Goal: Task Accomplishment & Management: Complete application form

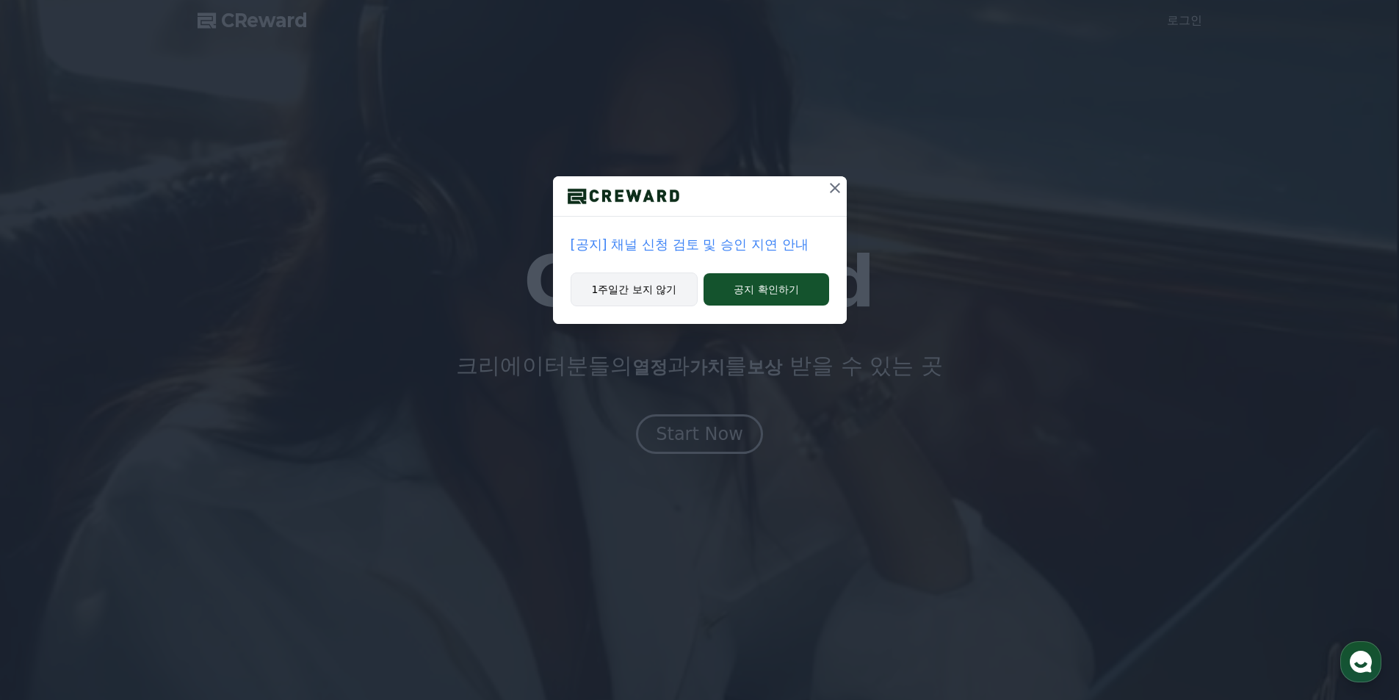
click at [648, 283] on button "1주일간 보지 않기" at bounding box center [635, 289] width 128 height 34
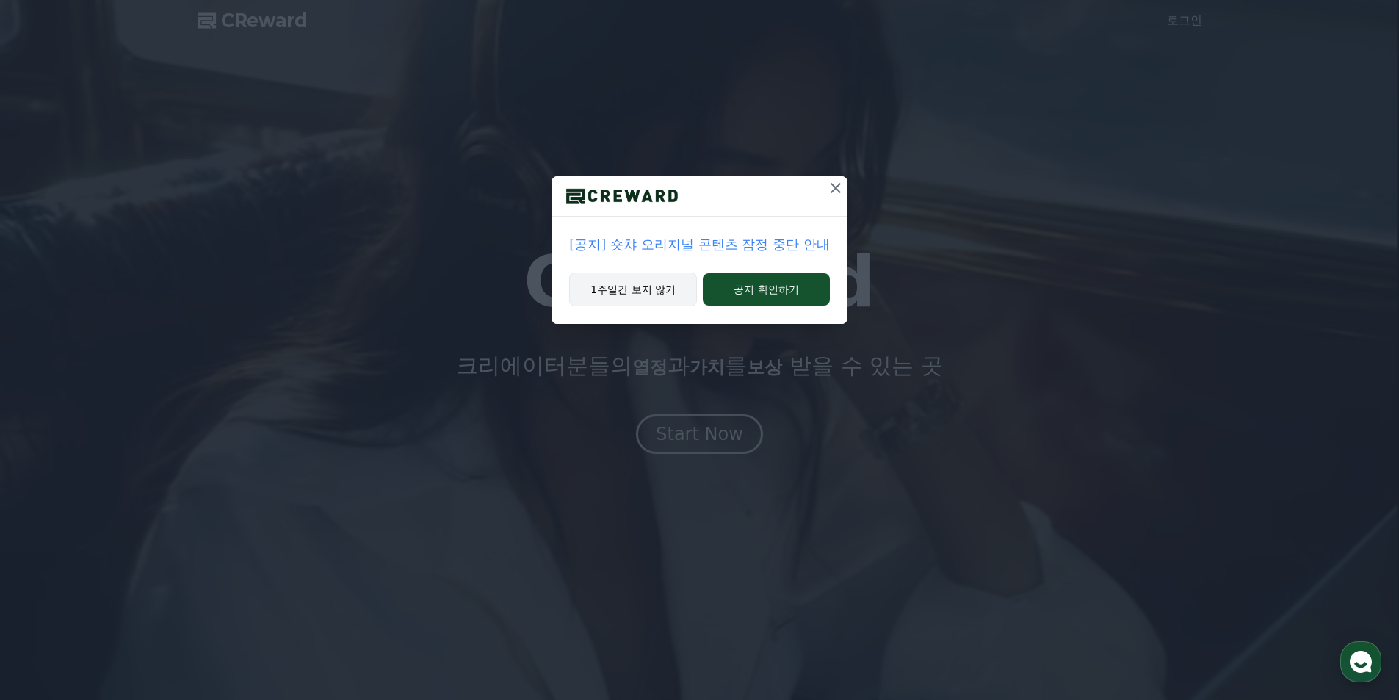
click at [659, 280] on button "1주일간 보지 않기" at bounding box center [633, 289] width 128 height 34
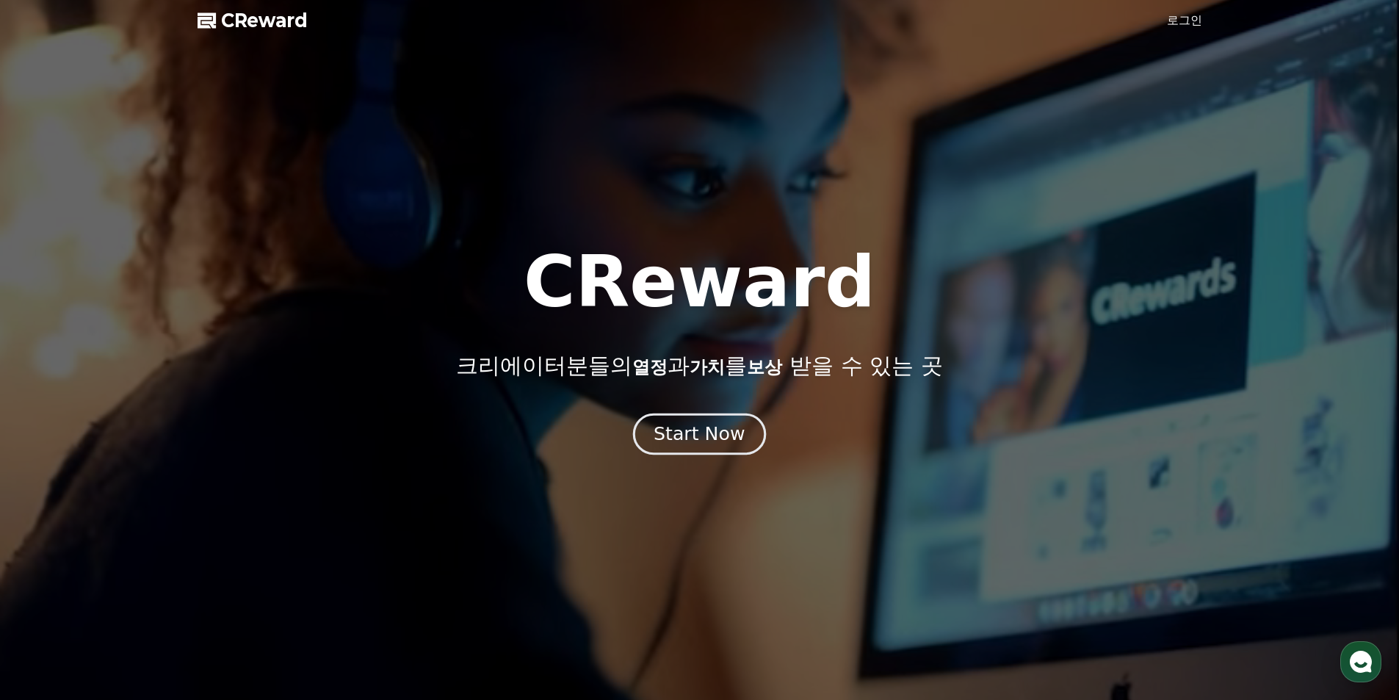
click at [711, 433] on div "Start Now" at bounding box center [699, 433] width 91 height 25
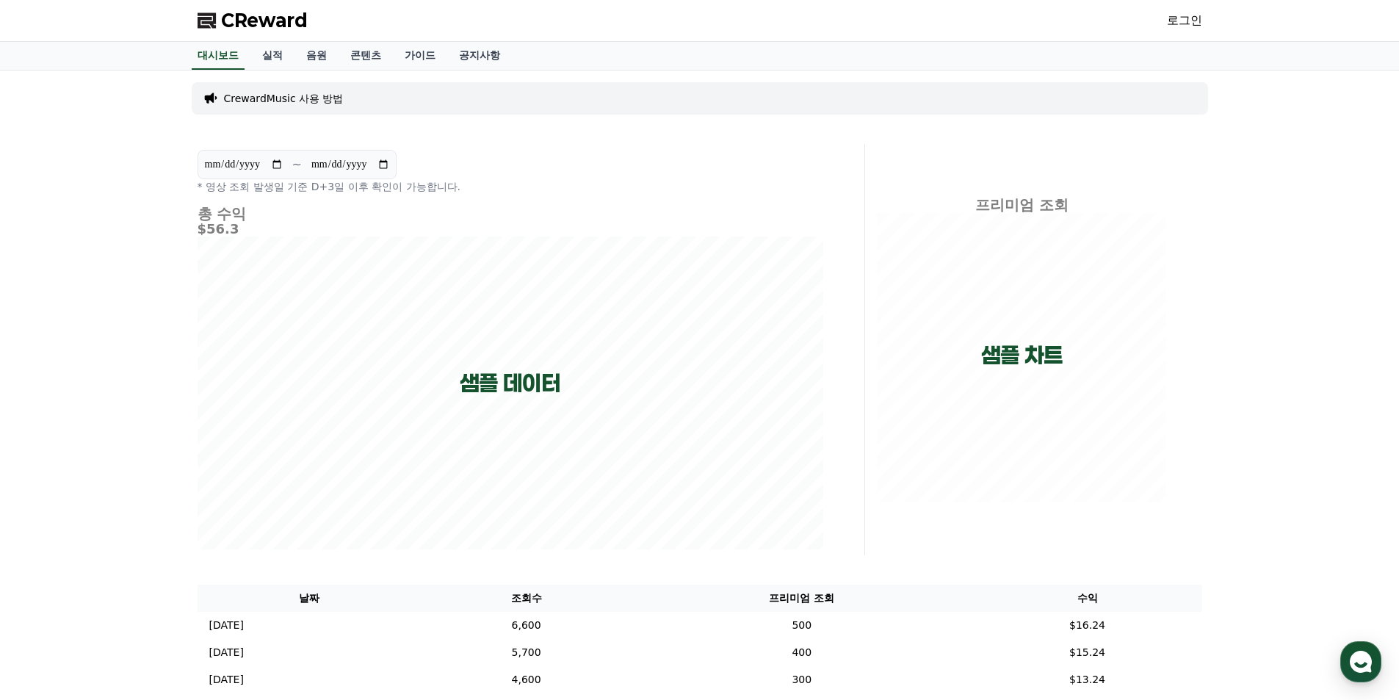
click at [1178, 16] on link "로그인" at bounding box center [1184, 21] width 35 height 18
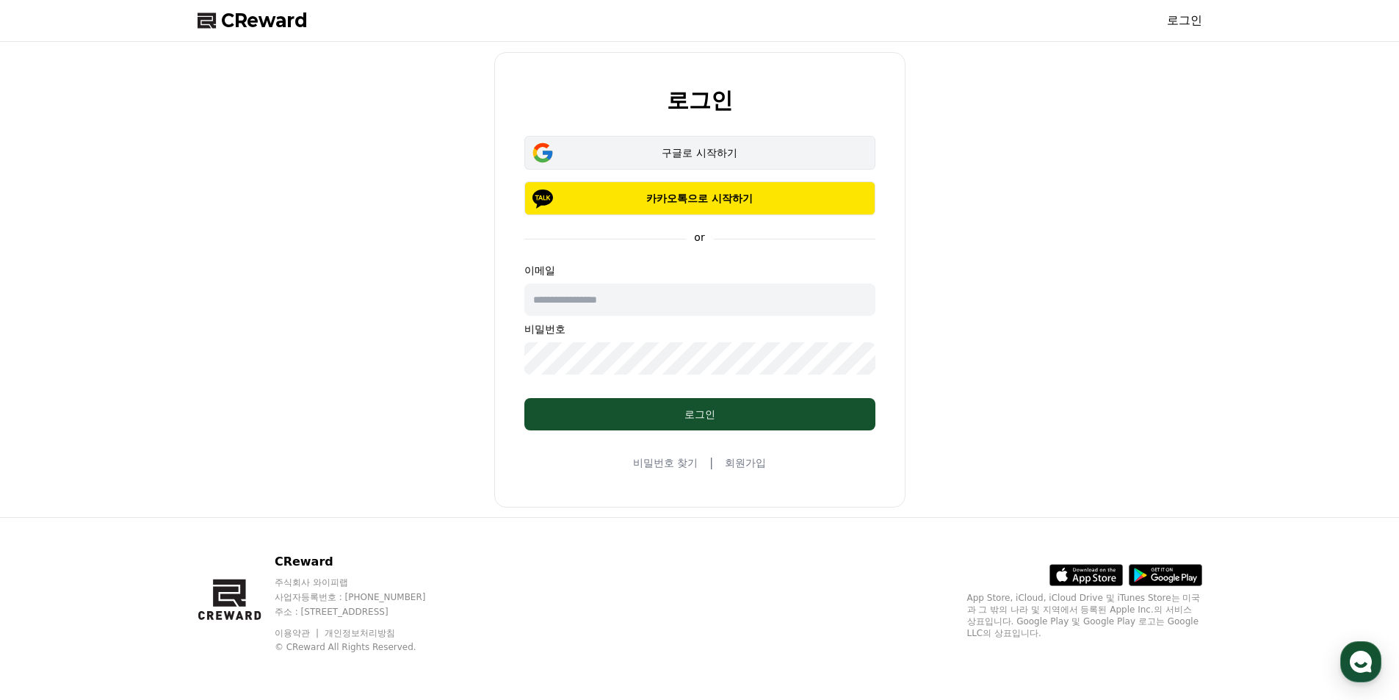
click at [711, 164] on button "구글로 시작하기" at bounding box center [699, 153] width 351 height 34
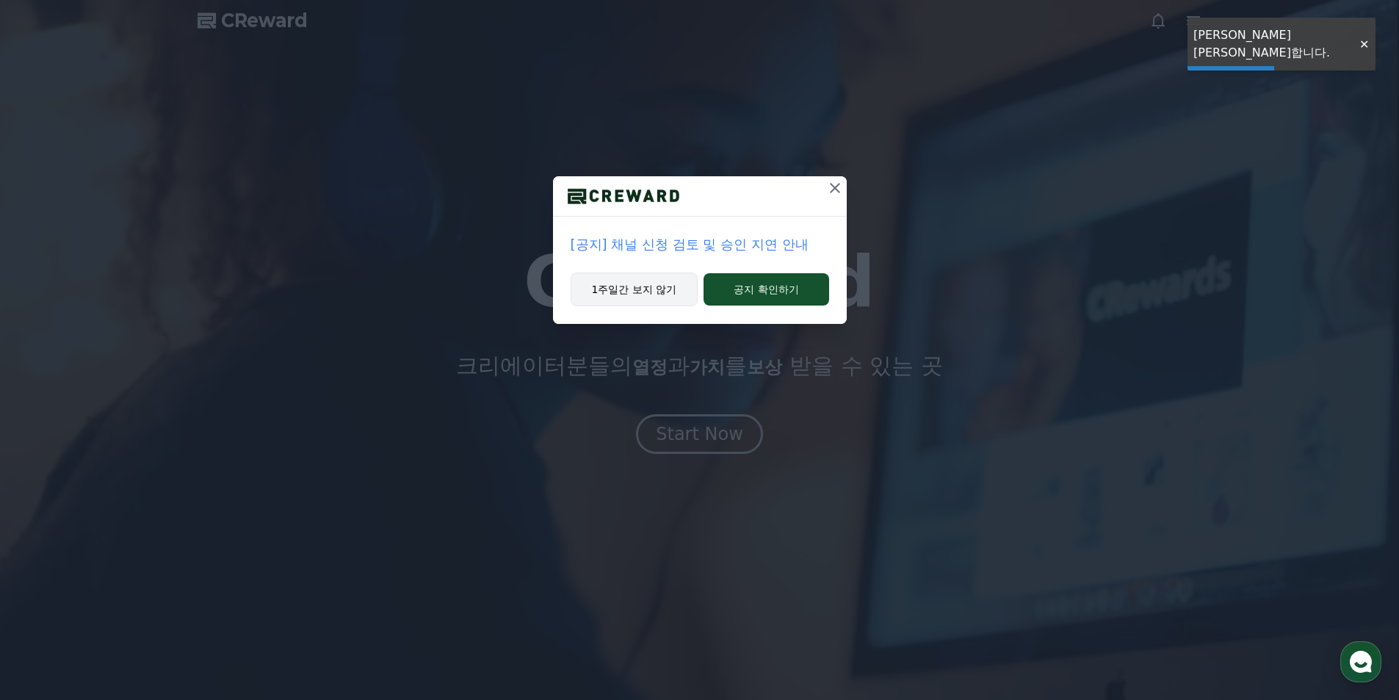
click at [667, 286] on button "1주일간 보지 않기" at bounding box center [635, 289] width 128 height 34
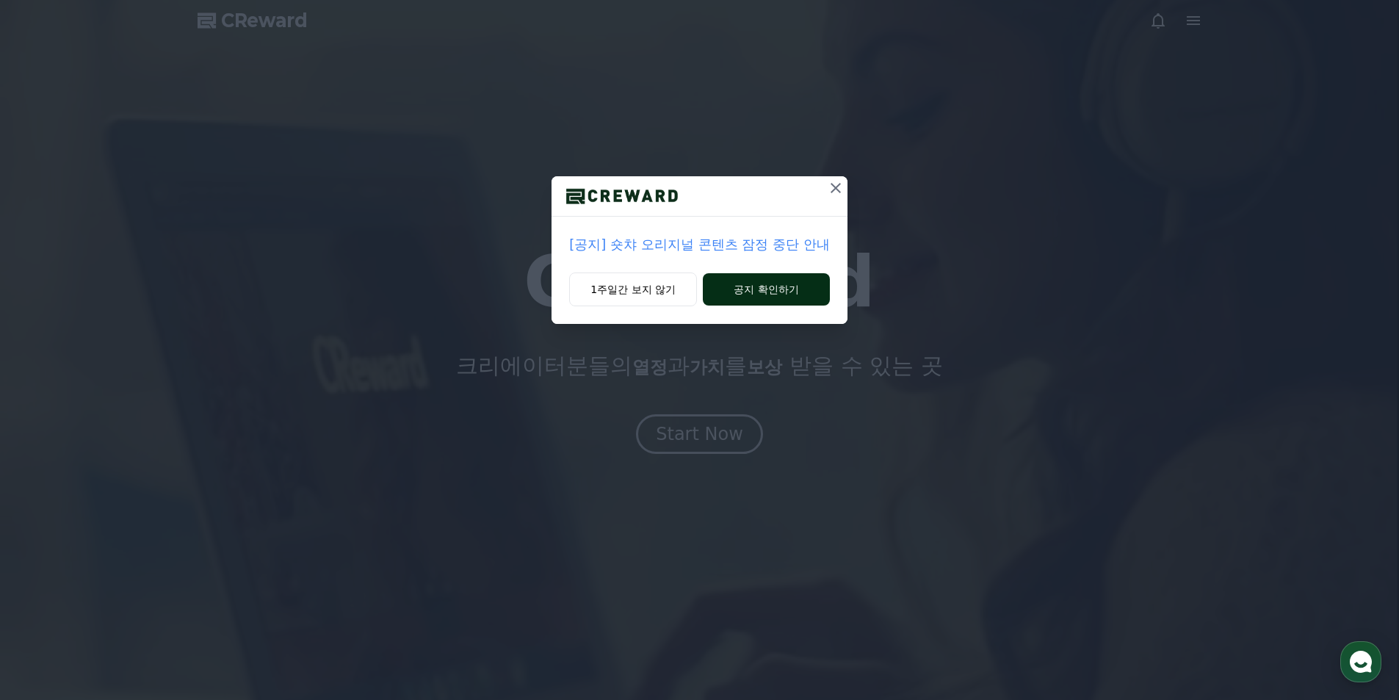
click at [783, 273] on button "공지 확인하기" at bounding box center [766, 289] width 127 height 32
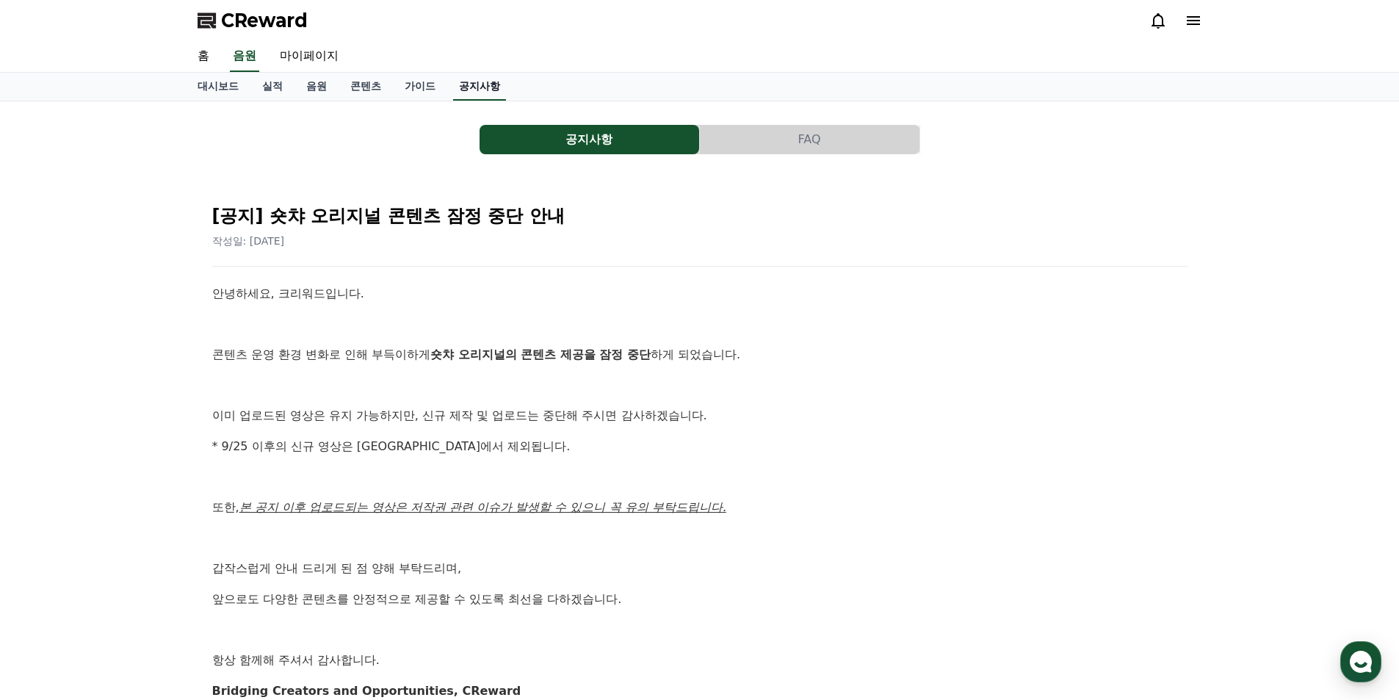
click at [474, 91] on link "공지사항" at bounding box center [479, 87] width 53 height 28
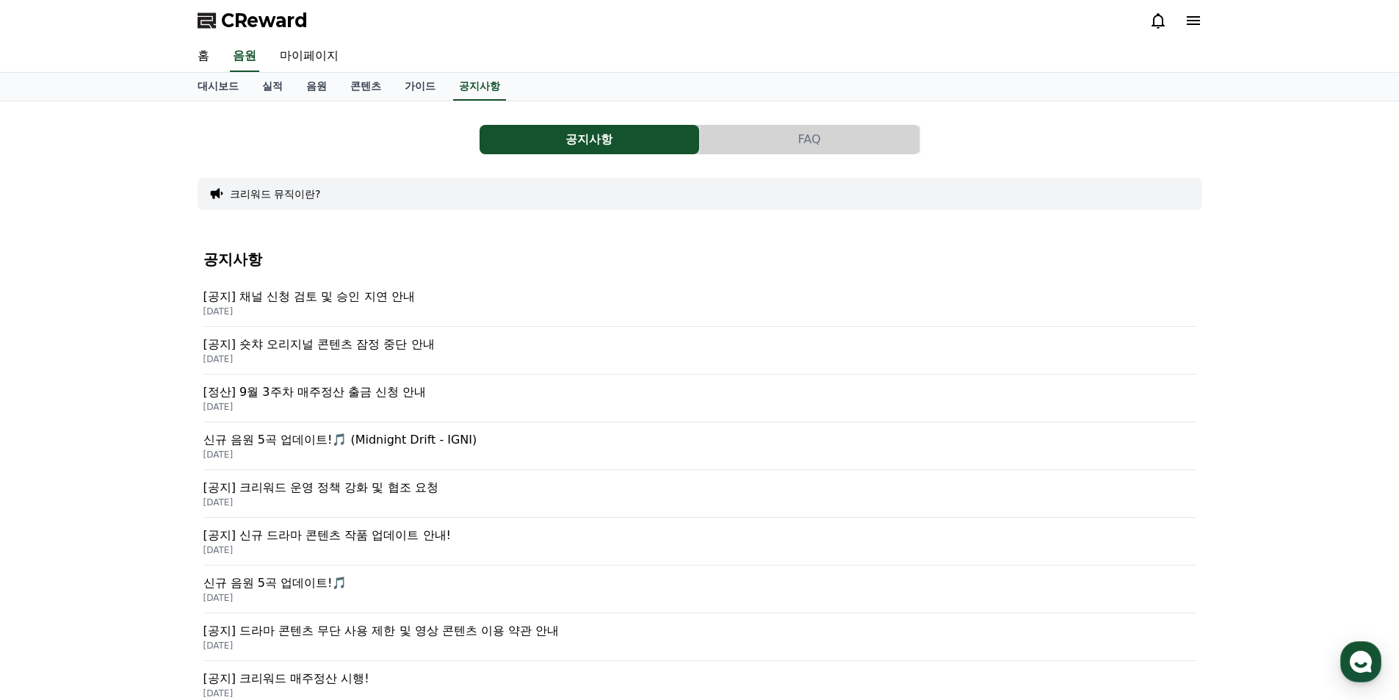
click at [425, 298] on p "[공지] 채널 신청 검토 및 승인 지연 안내" at bounding box center [699, 297] width 993 height 18
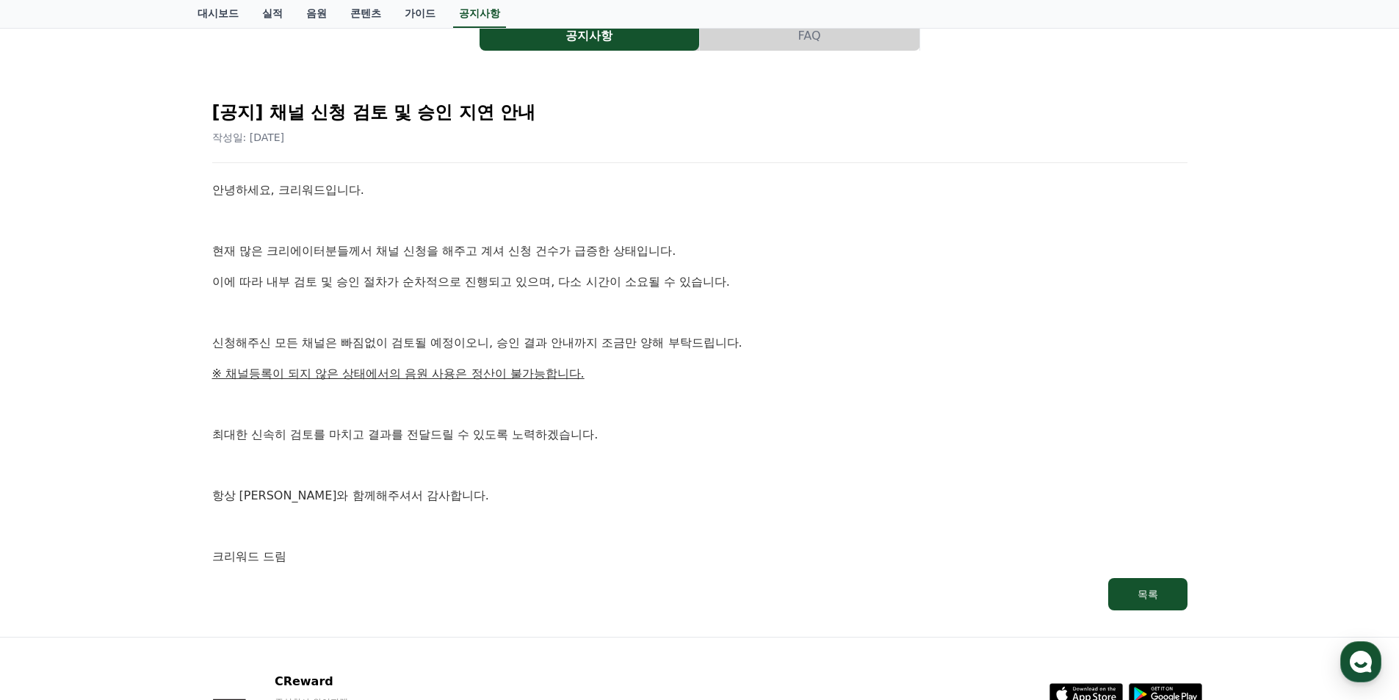
scroll to position [223, 0]
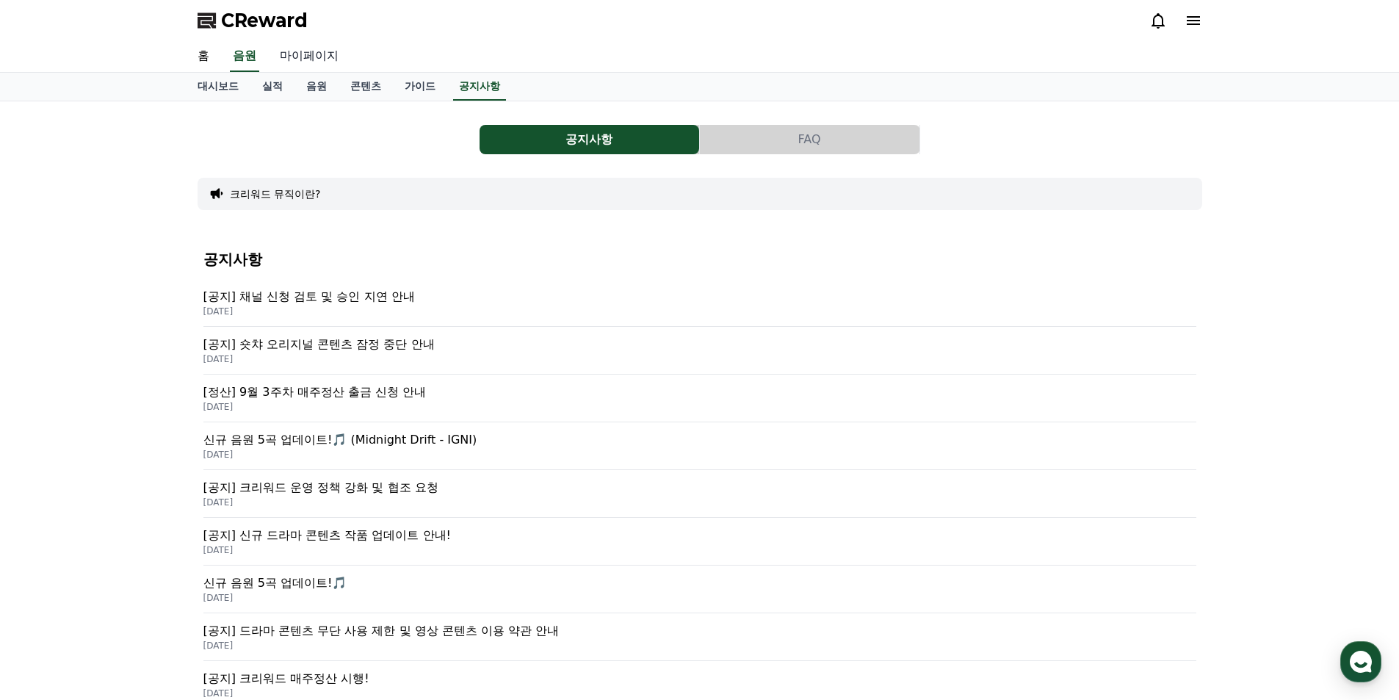
click at [324, 54] on link "마이페이지" at bounding box center [309, 56] width 82 height 31
select select "**********"
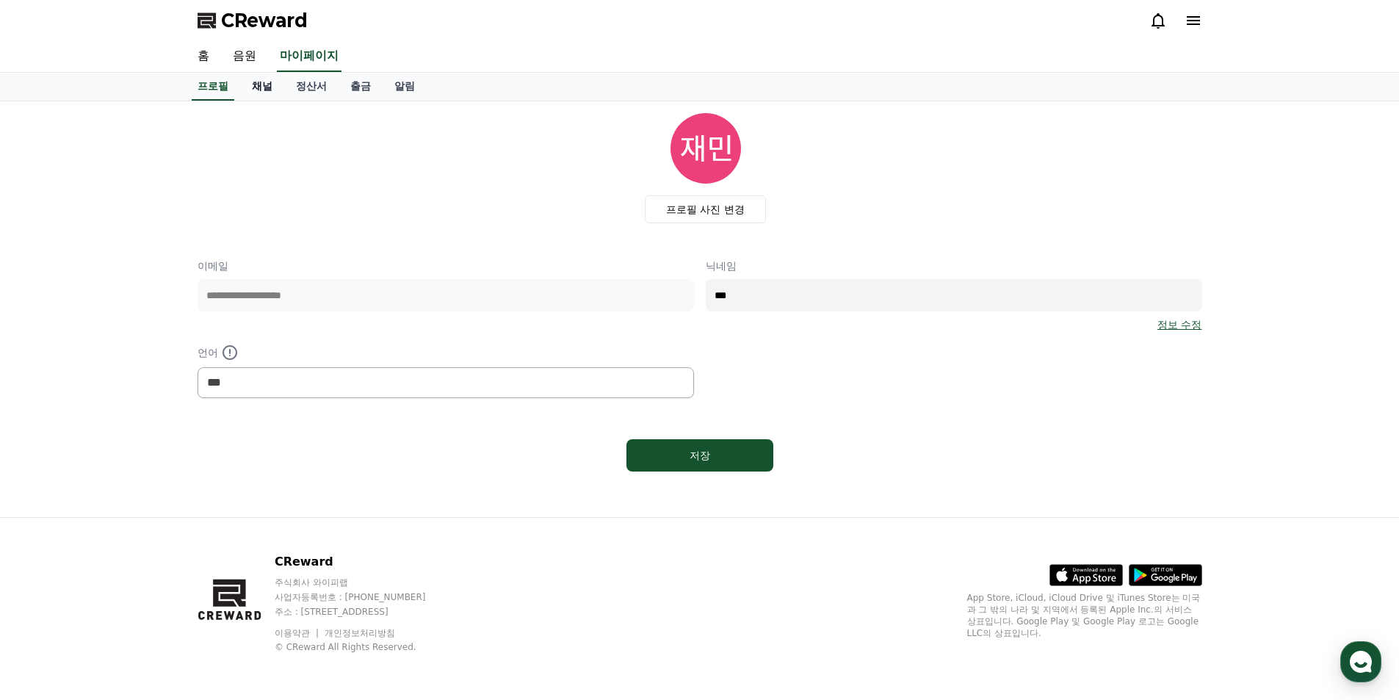
click at [272, 82] on link "채널" at bounding box center [262, 87] width 44 height 28
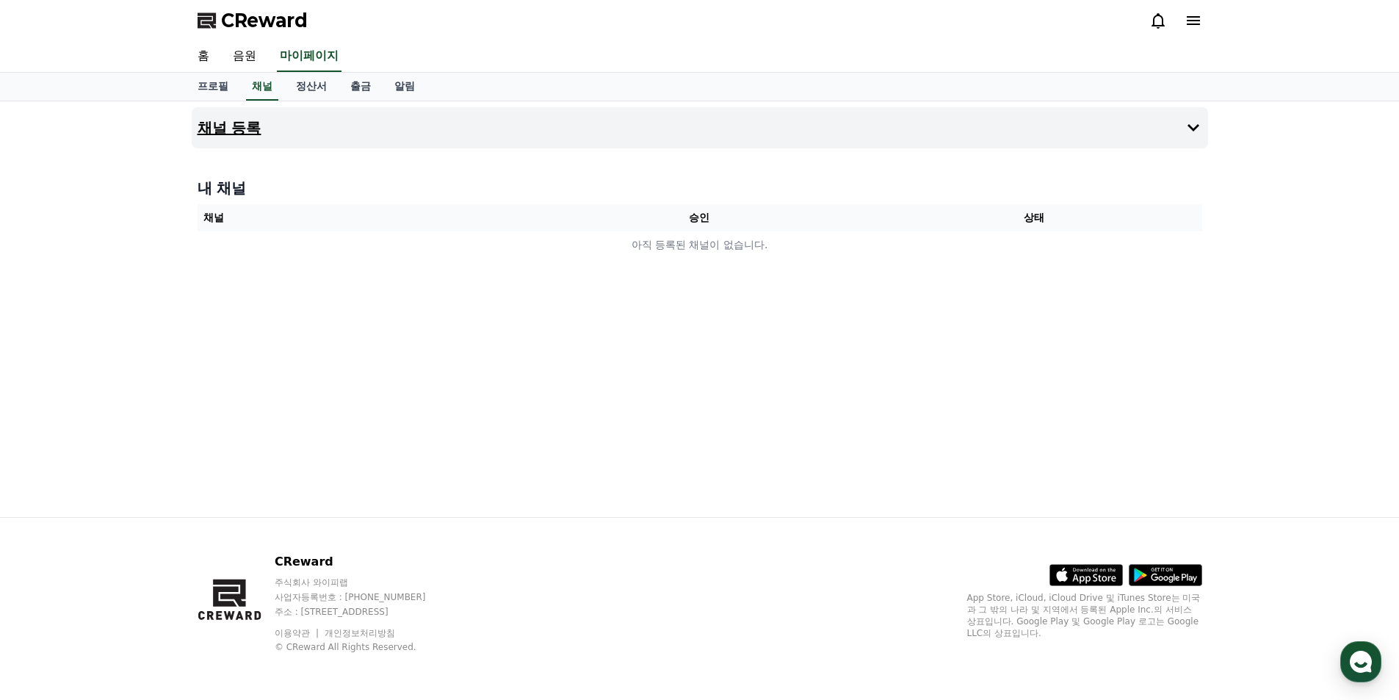
click at [325, 128] on button "채널 등록" at bounding box center [700, 127] width 1016 height 41
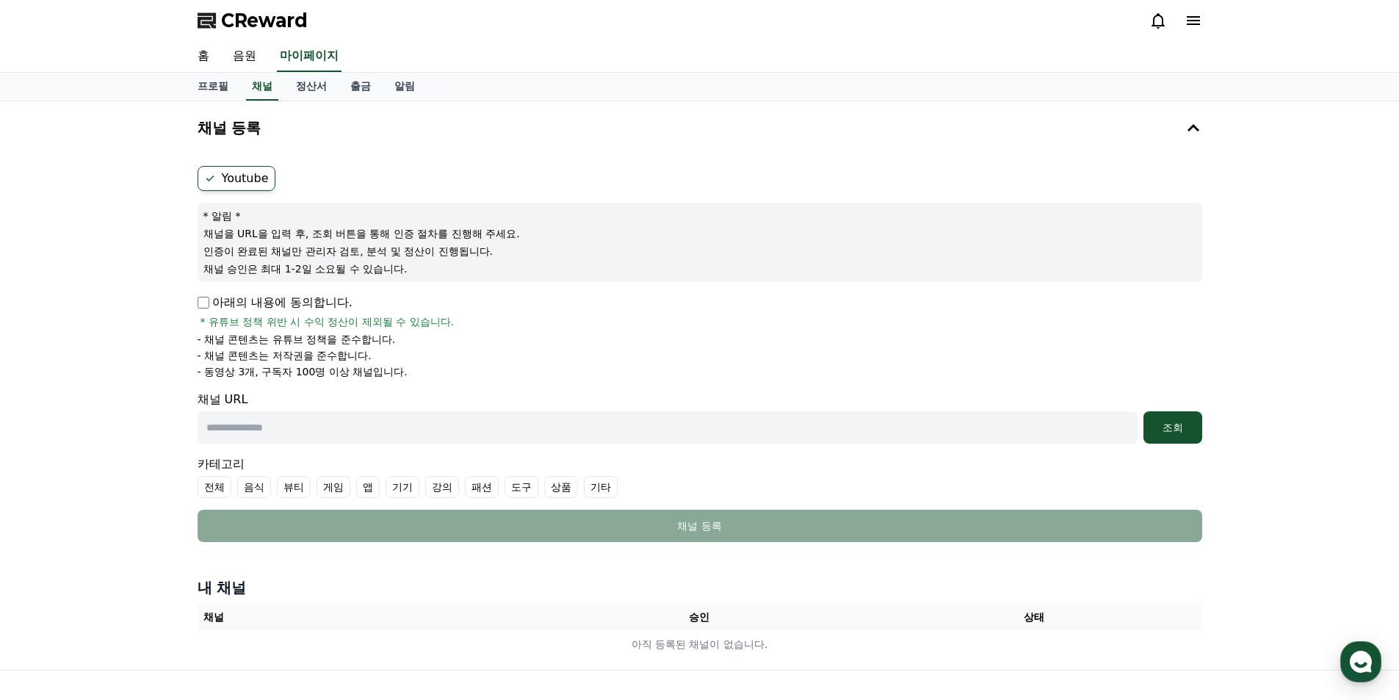
click at [272, 430] on input "text" at bounding box center [668, 427] width 940 height 32
paste input "**********"
type input "**********"
click at [598, 483] on label "기타" at bounding box center [601, 487] width 34 height 22
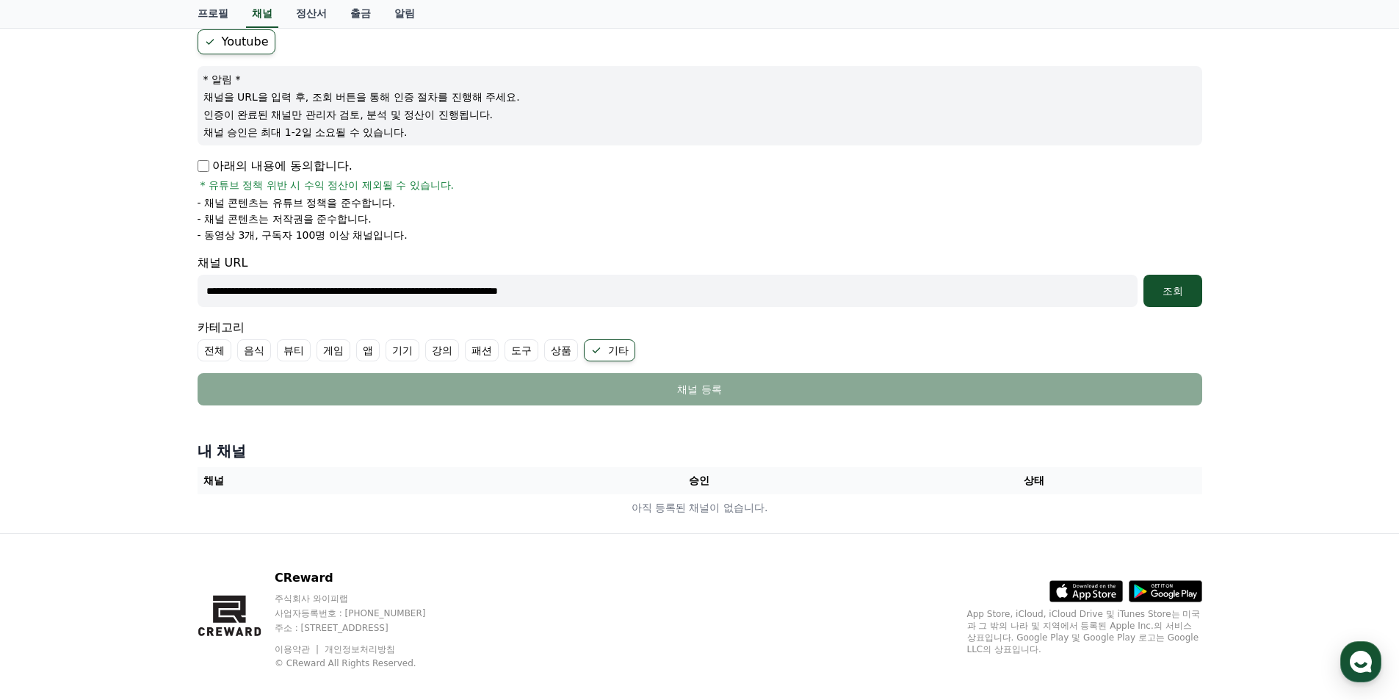
scroll to position [147, 0]
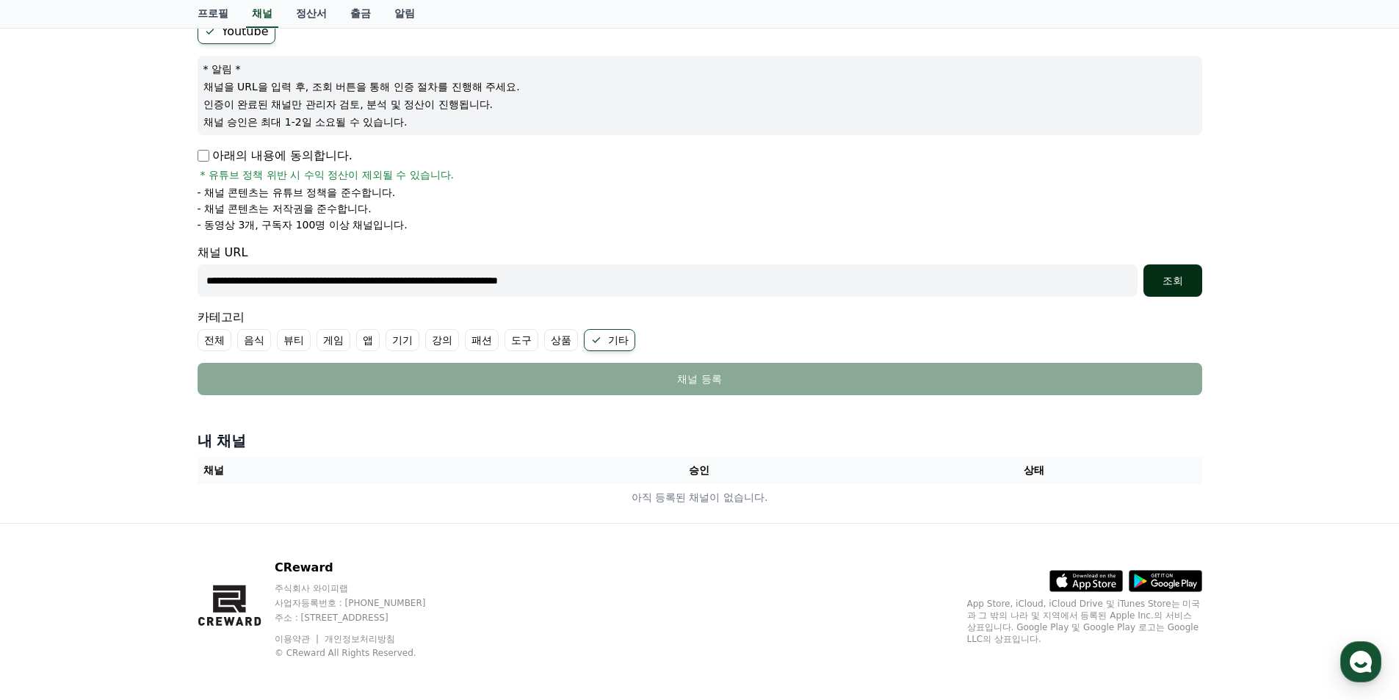
click at [1165, 284] on div "조회" at bounding box center [1172, 280] width 47 height 15
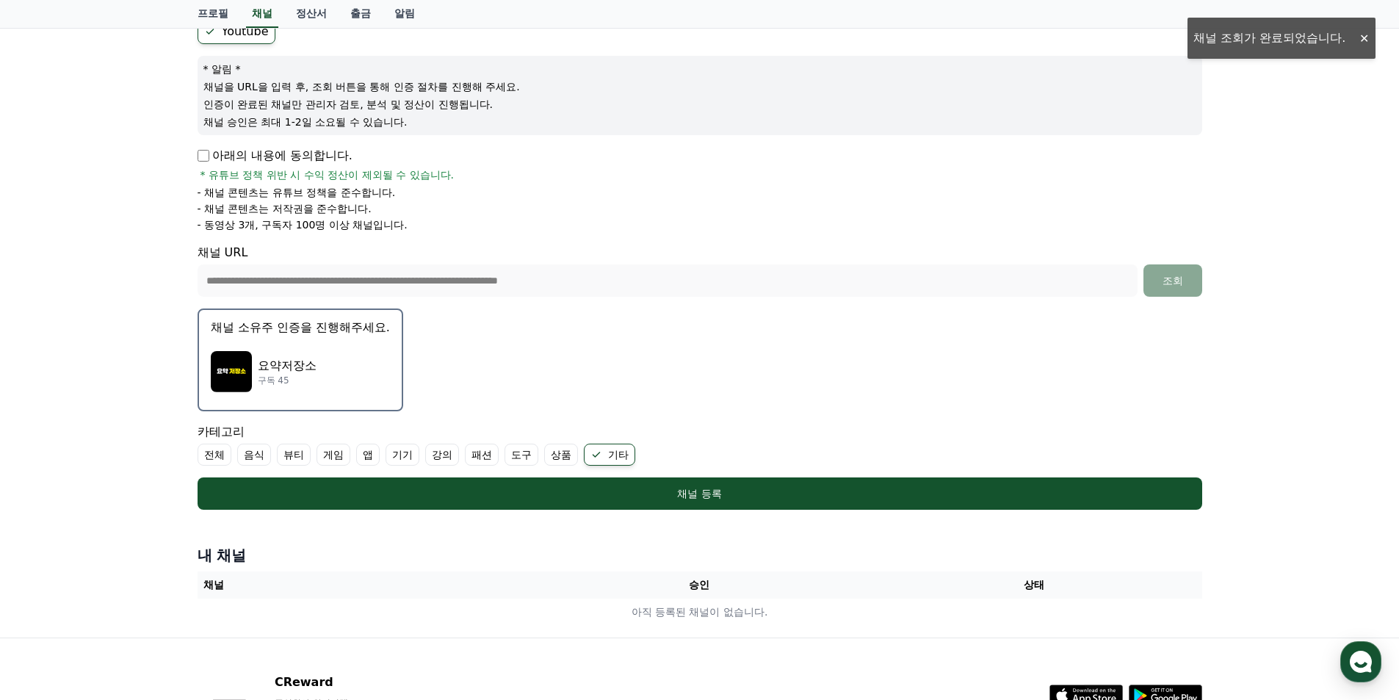
click at [322, 371] on div "요약저장소 구독 45" at bounding box center [300, 371] width 179 height 59
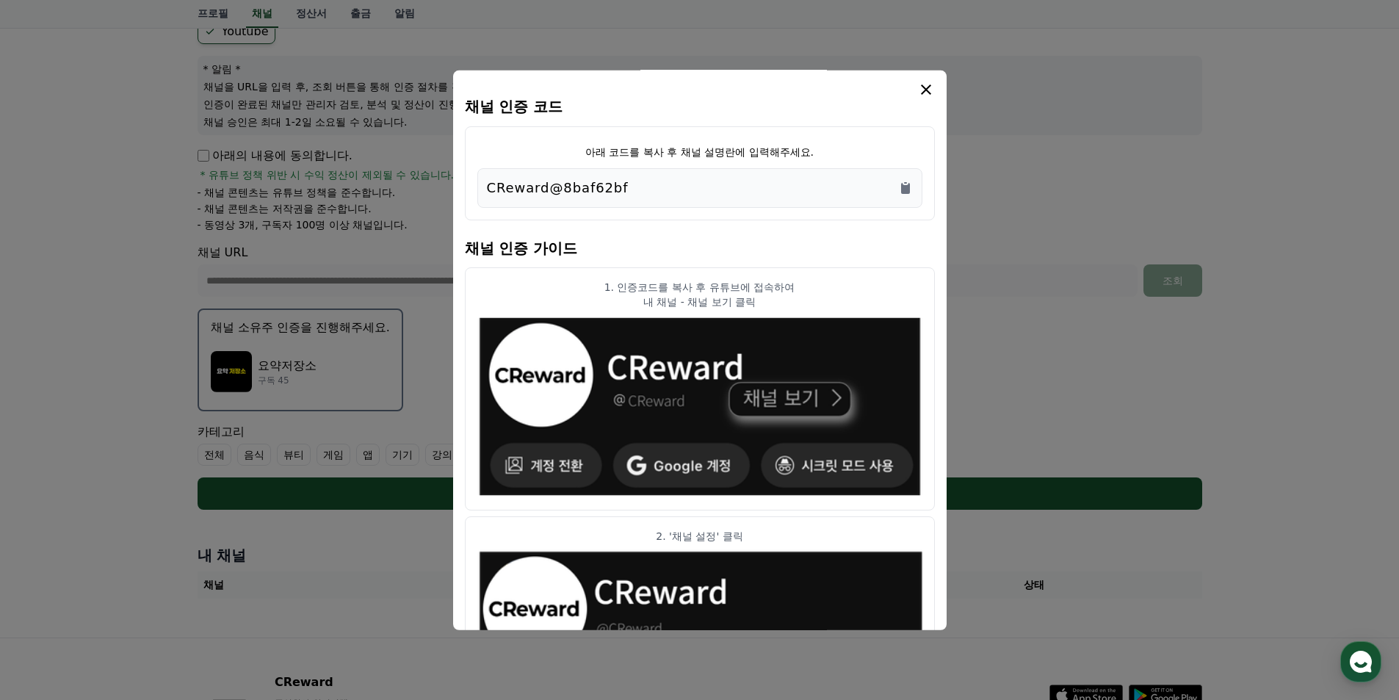
scroll to position [0, 0]
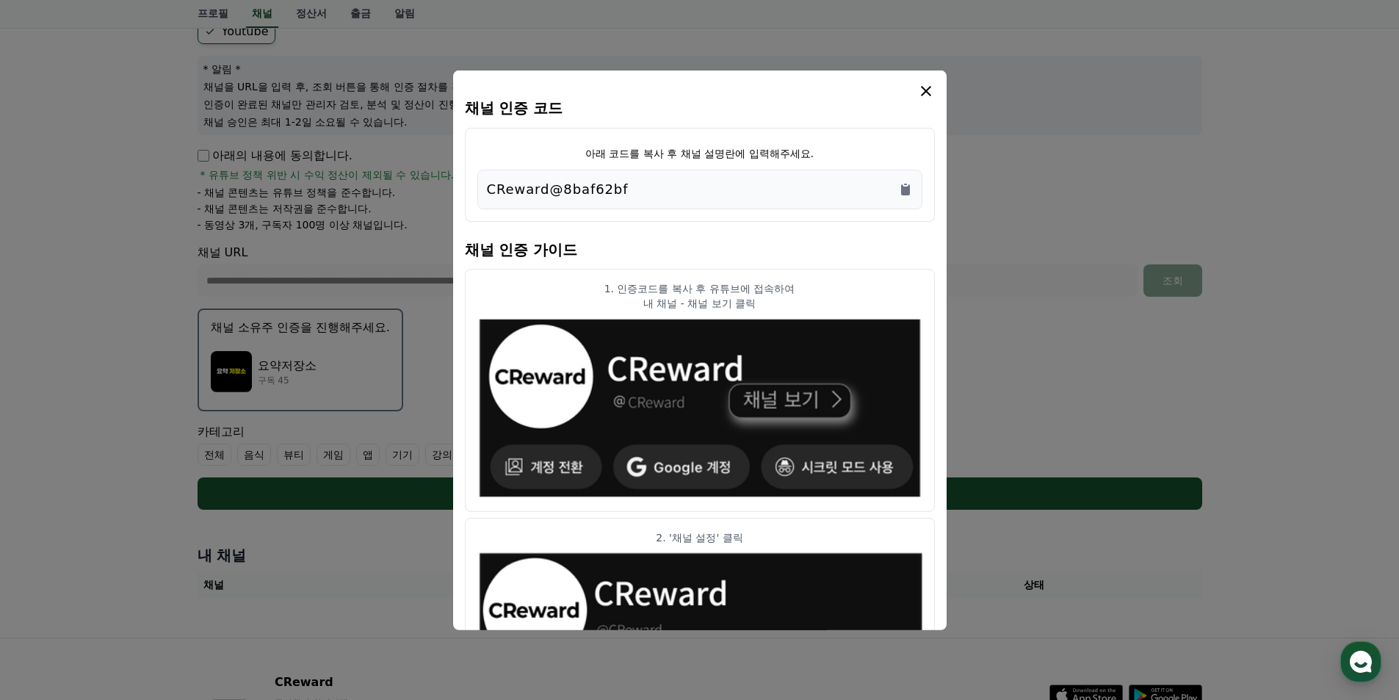
click at [644, 195] on div "CReward@8baf62bf" at bounding box center [700, 188] width 426 height 21
click at [901, 188] on icon "Copy to clipboard" at bounding box center [905, 189] width 9 height 11
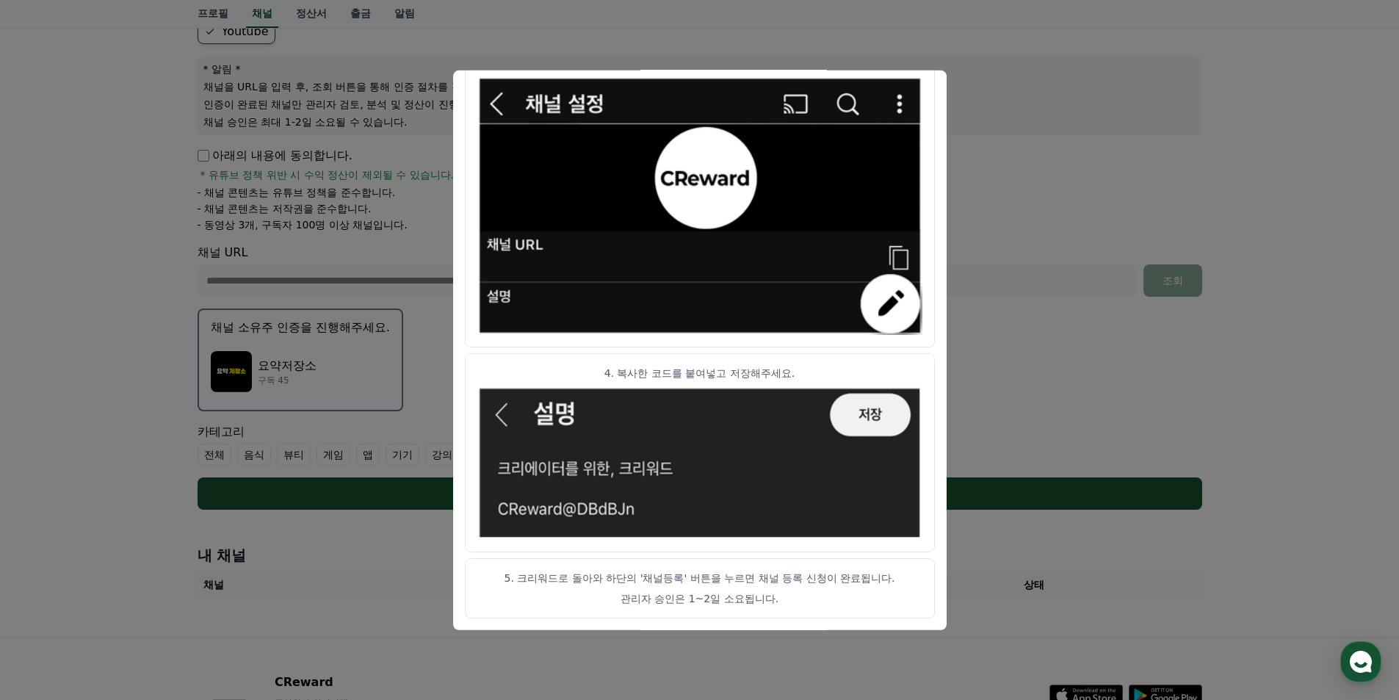
scroll to position [267, 0]
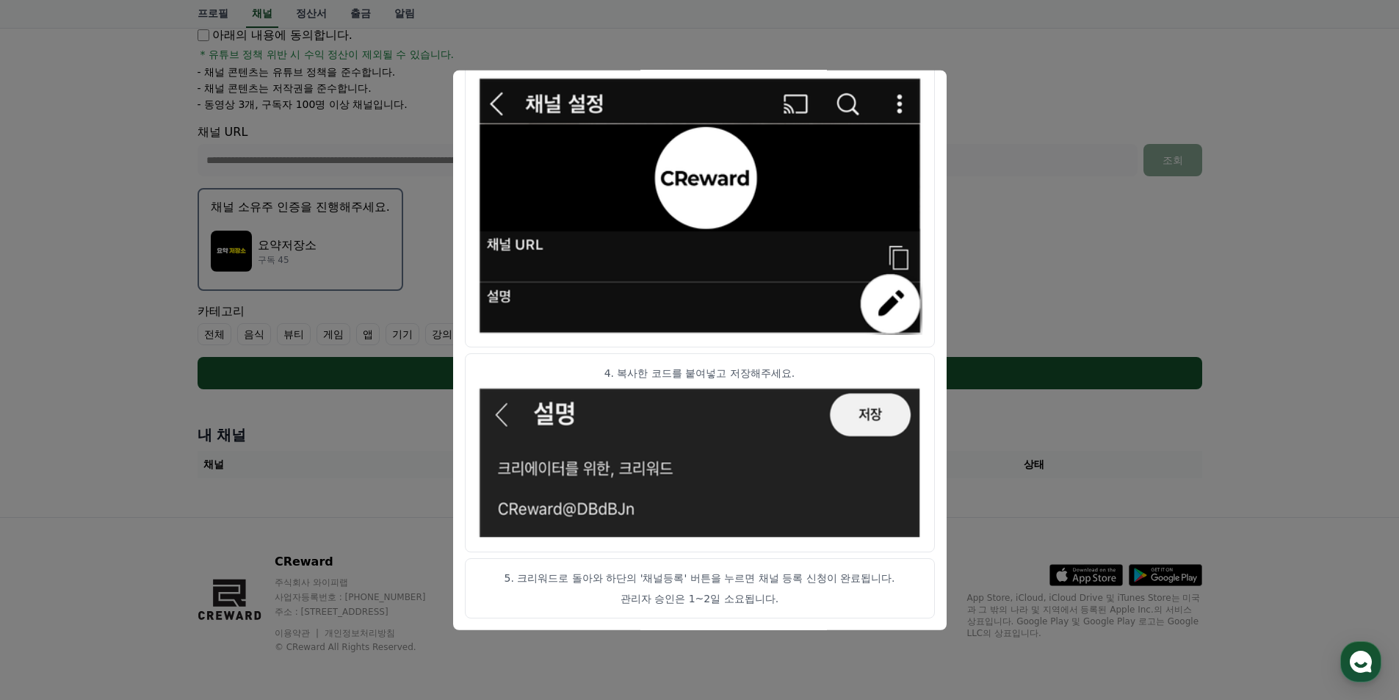
click at [1073, 238] on button "close modal" at bounding box center [699, 350] width 1399 height 700
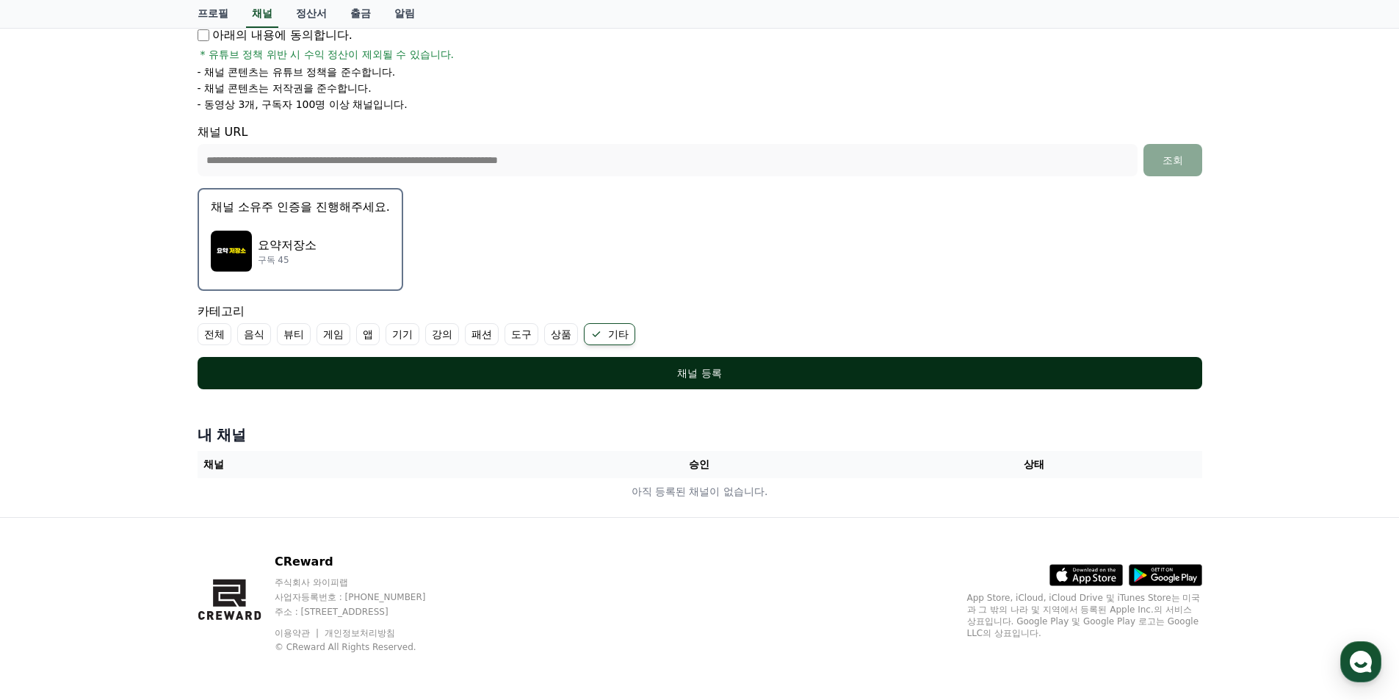
click at [703, 366] on div "채널 등록" at bounding box center [700, 373] width 946 height 15
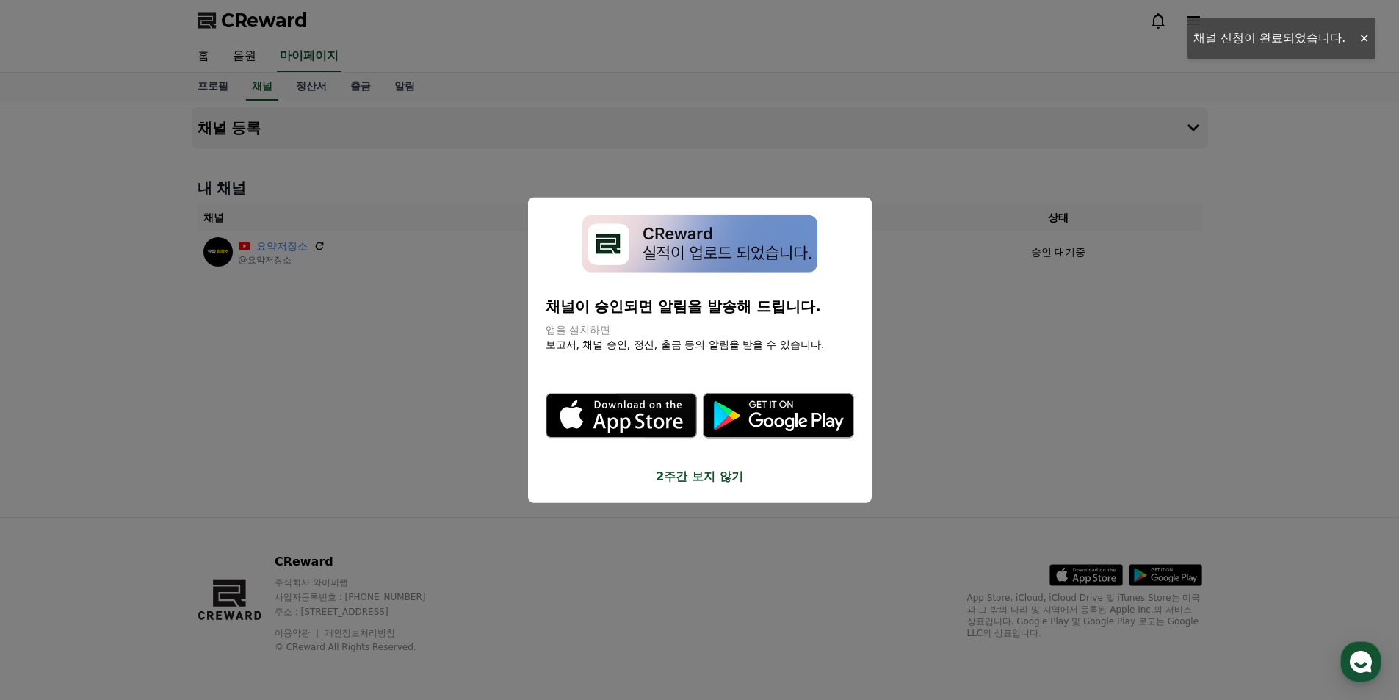
click at [685, 477] on button "2주간 보지 않기" at bounding box center [700, 477] width 308 height 18
